Goal: Information Seeking & Learning: Learn about a topic

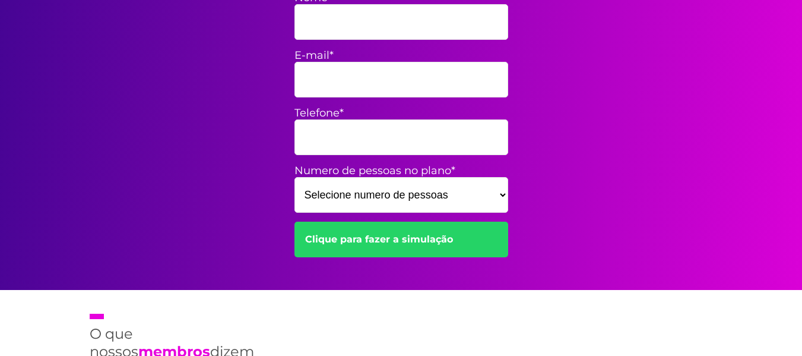
scroll to position [475, 0]
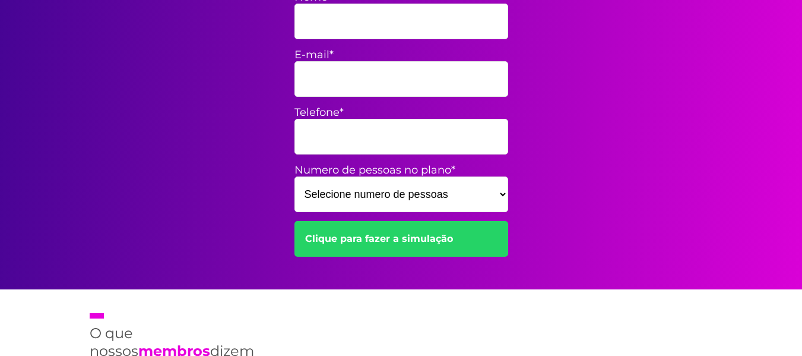
click at [406, 193] on select "Selecione numero de pessoas 1 2 3 4 5 6 7 8 9 10 11 12 13 14 15" at bounding box center [401, 194] width 214 height 36
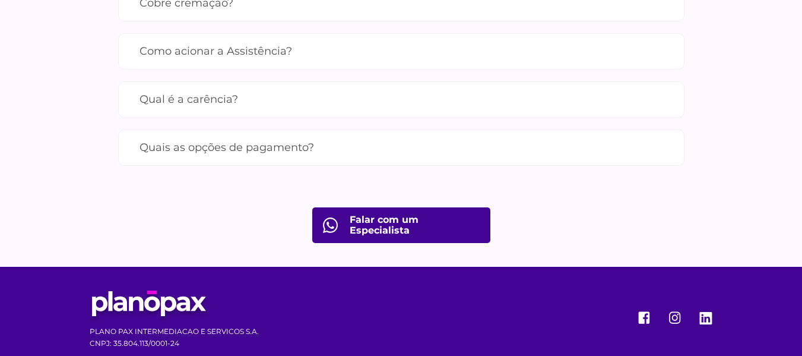
scroll to position [1355, 0]
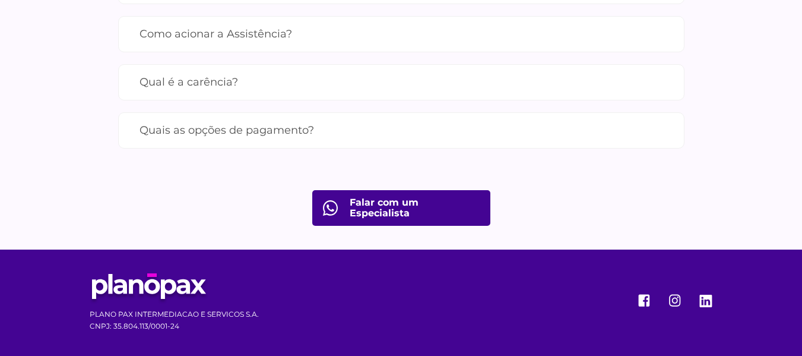
click at [189, 81] on label "Qual é a carência?" at bounding box center [402, 82] width 524 height 21
click at [0, 0] on input "Qual é a carência?" at bounding box center [0, 0] width 0 height 0
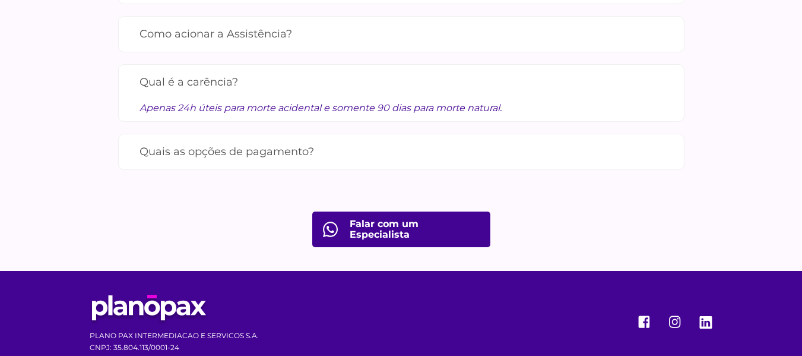
click at [189, 151] on label "Quais as opções de pagamento?" at bounding box center [402, 151] width 524 height 21
click at [0, 0] on input "Quais as opções de pagamento?" at bounding box center [0, 0] width 0 height 0
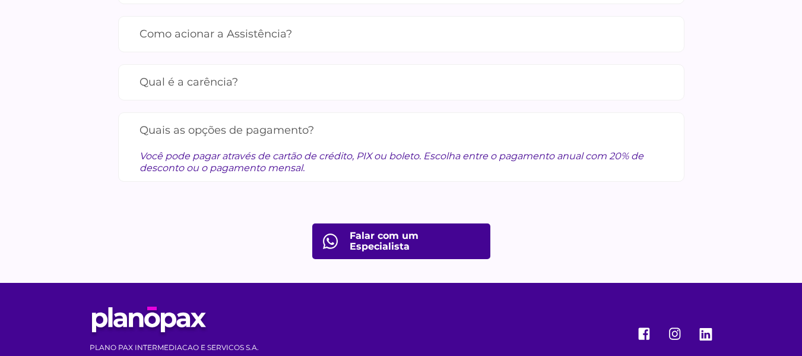
click at [188, 85] on label "Qual é a carência?" at bounding box center [402, 82] width 524 height 21
click at [0, 0] on input "Qual é a carência?" at bounding box center [0, 0] width 0 height 0
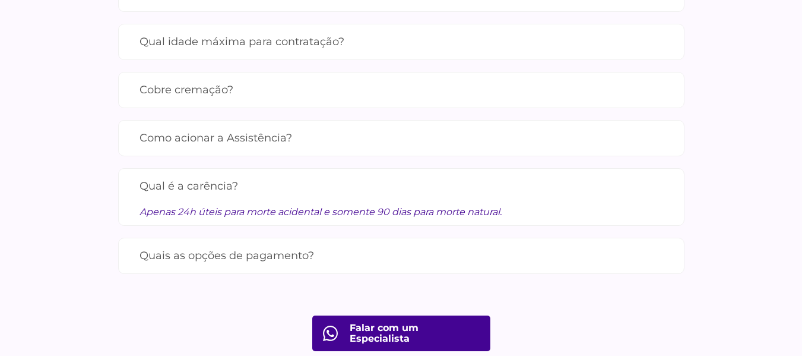
scroll to position [1236, 0]
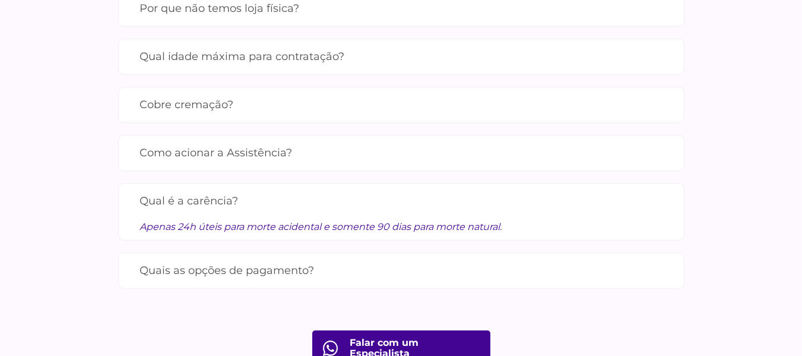
click at [169, 144] on label "Como acionar a Assistência?" at bounding box center [402, 152] width 524 height 21
click at [0, 0] on input "Como acionar a Assistência?" at bounding box center [0, 0] width 0 height 0
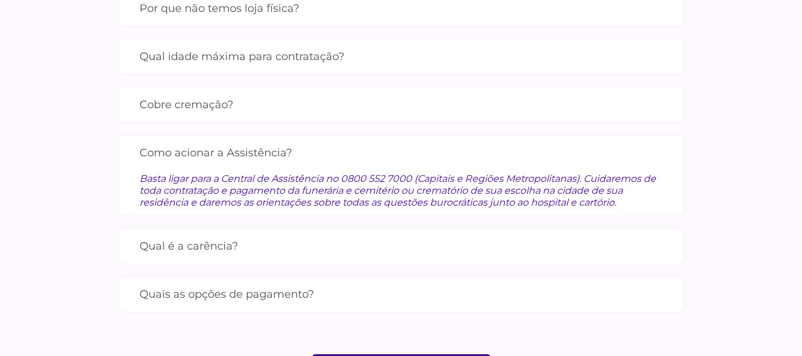
click at [208, 102] on label "Cobre cremação?" at bounding box center [402, 104] width 524 height 21
click at [0, 0] on input "Cobre cremação?" at bounding box center [0, 0] width 0 height 0
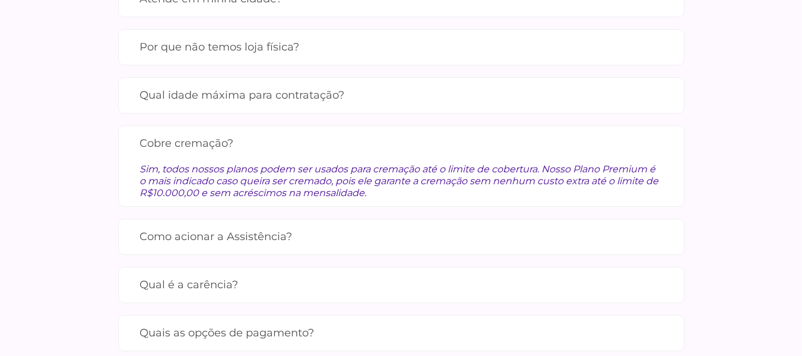
scroll to position [1177, 0]
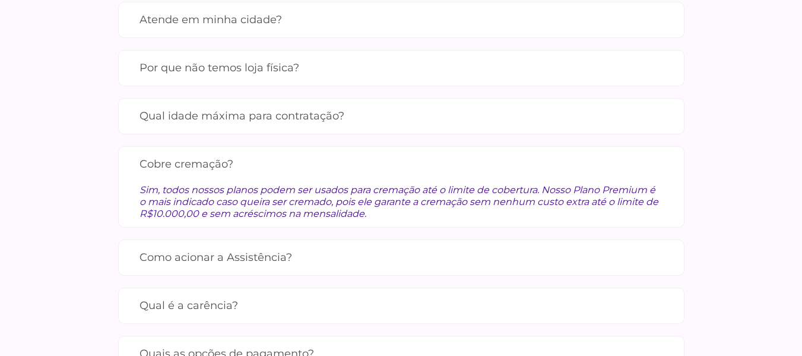
click at [167, 109] on label "Qual idade máxima para contratação?" at bounding box center [402, 116] width 524 height 21
click at [0, 0] on input "Qual idade máxima para contratação?" at bounding box center [0, 0] width 0 height 0
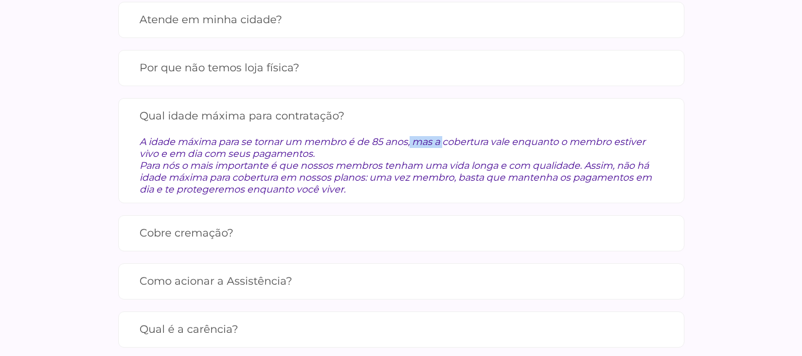
drag, startPoint x: 404, startPoint y: 139, endPoint x: 281, endPoint y: 139, distance: 123.5
click at [281, 139] on div "A idade máxima para se tornar um membro é de 85 anos, mas a cobertura vale enqu…" at bounding box center [402, 160] width 524 height 69
drag, startPoint x: 483, startPoint y: 148, endPoint x: 502, endPoint y: 146, distance: 19.1
click at [492, 147] on div "A idade máxima para se tornar um membro é de 85 anos, mas a cobertura vale enqu…" at bounding box center [402, 160] width 524 height 69
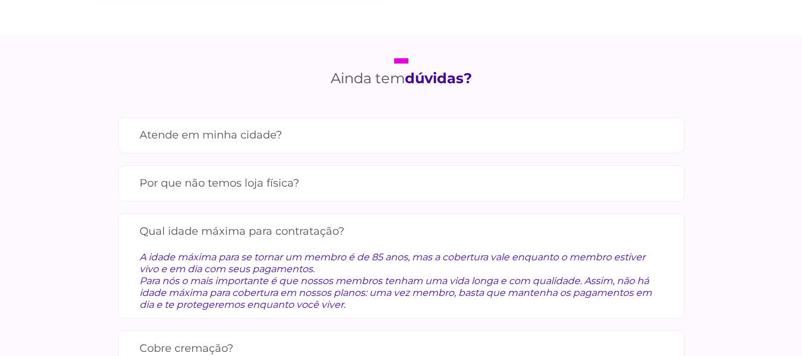
scroll to position [1058, 0]
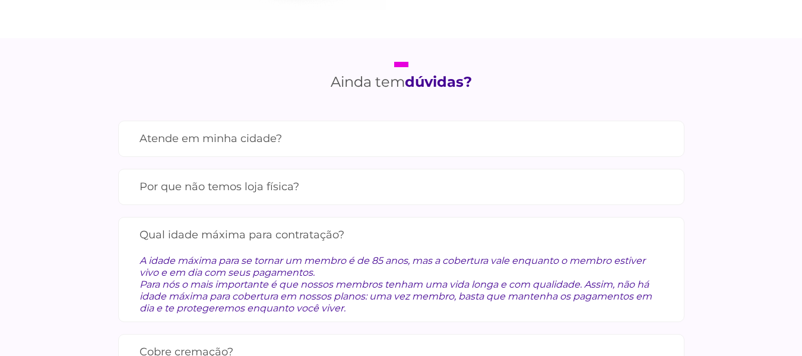
click at [285, 185] on label "Por que não temos loja física?" at bounding box center [402, 186] width 524 height 21
click at [0, 0] on input "Por que não temos loja física?" at bounding box center [0, 0] width 0 height 0
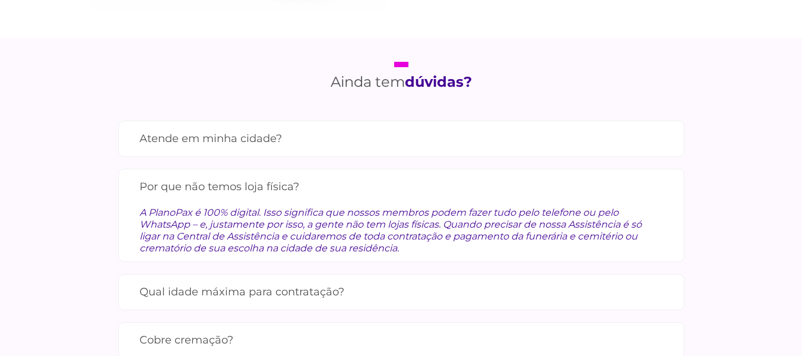
click at [288, 148] on label "Atende em minha cidade?" at bounding box center [402, 138] width 524 height 21
click at [0, 0] on input "Atende em minha cidade?" at bounding box center [0, 0] width 0 height 0
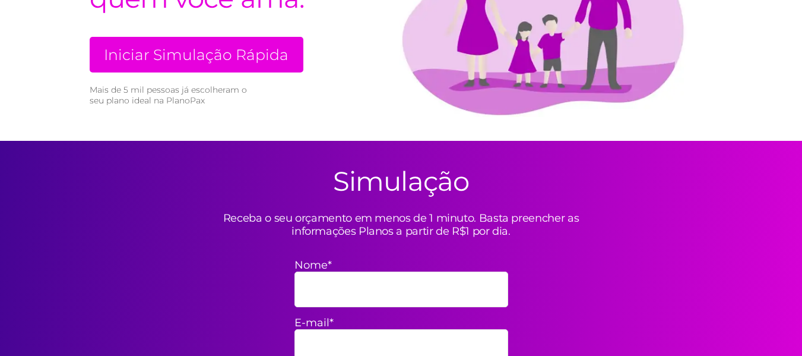
scroll to position [49, 0]
